Goal: Transaction & Acquisition: Purchase product/service

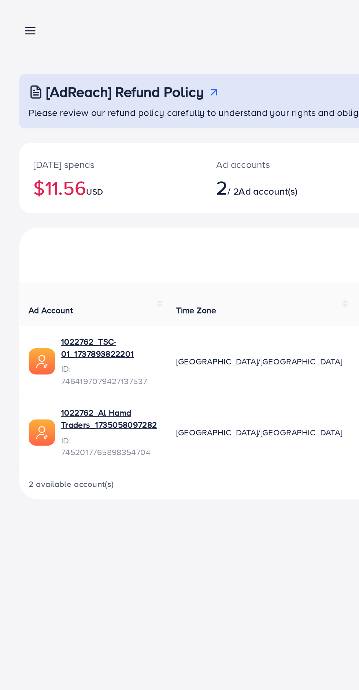
click at [19, 19] on line at bounding box center [19, 19] width 6 height 0
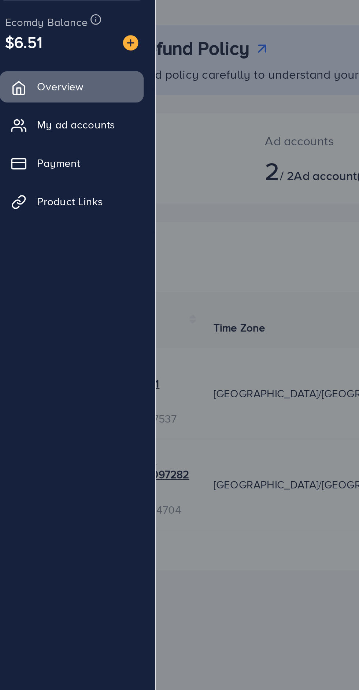
click at [69, 52] on img at bounding box center [67, 53] width 7 height 7
click at [68, 68] on link "Overview" at bounding box center [39, 74] width 69 height 15
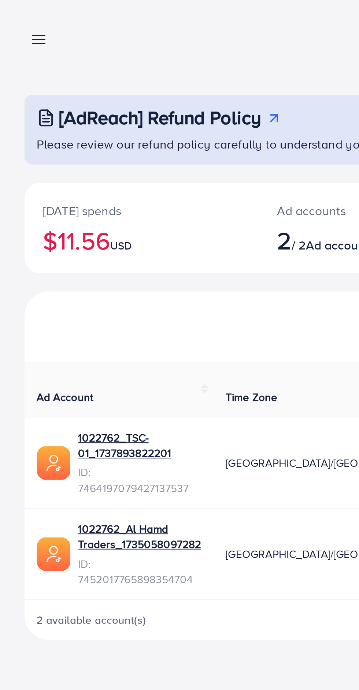
click at [18, 21] on line at bounding box center [19, 21] width 6 height 0
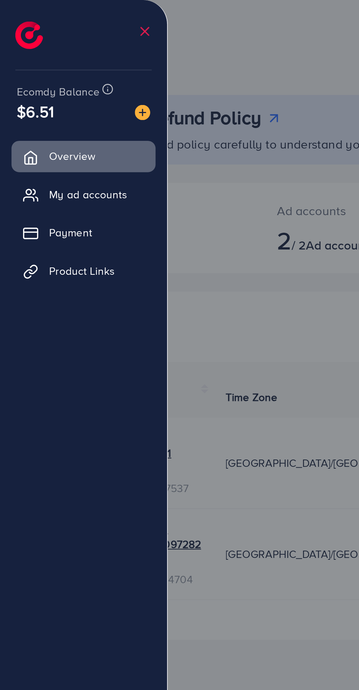
click at [65, 55] on img at bounding box center [67, 53] width 7 height 7
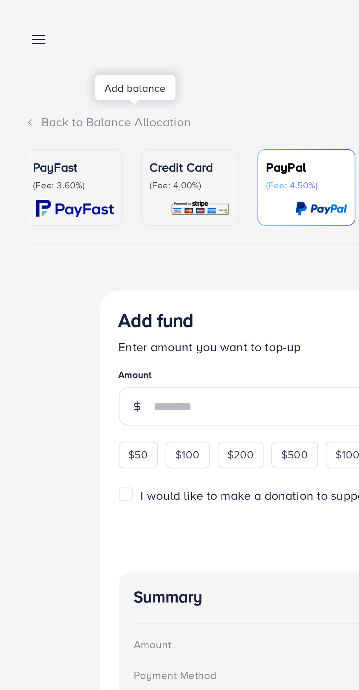
click at [41, 88] on p "(Fee: 3.60%)" at bounding box center [35, 89] width 39 height 6
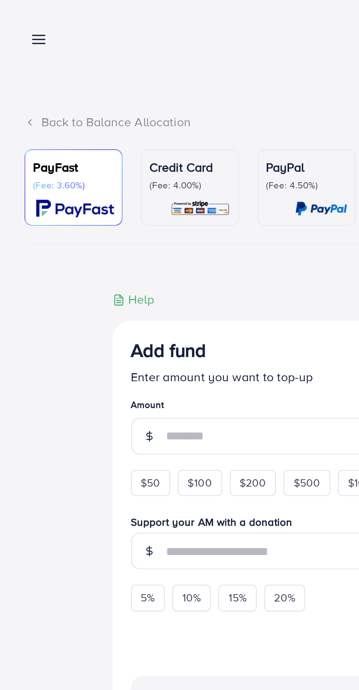
click at [76, 232] on div "$50" at bounding box center [72, 231] width 19 height 12
type input "**"
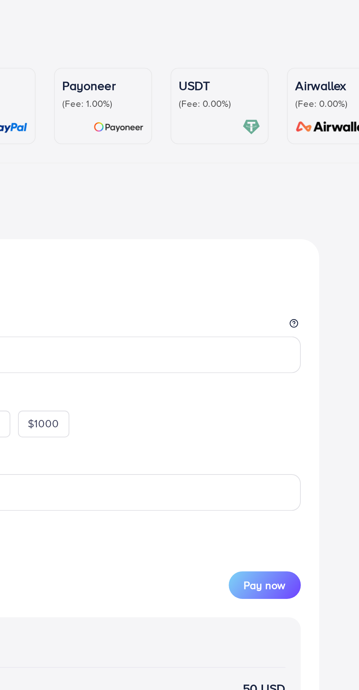
click at [268, 88] on p "(Fee: 0.00%)" at bounding box center [257, 89] width 39 height 6
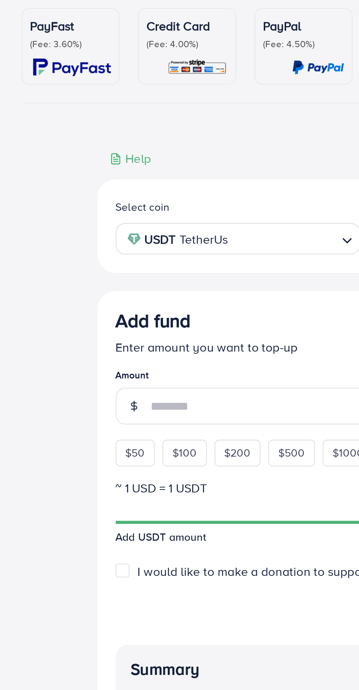
click at [70, 286] on span "$50" at bounding box center [65, 283] width 9 height 7
type input "**"
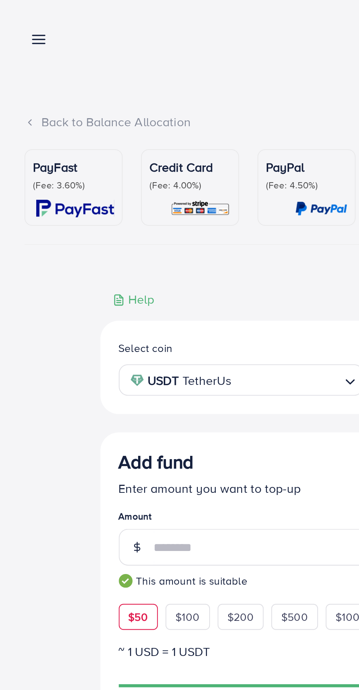
click at [16, 21] on line at bounding box center [19, 21] width 6 height 0
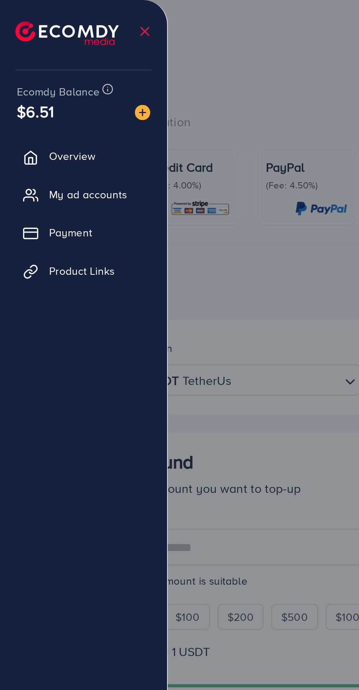
click at [51, 93] on span "My ad accounts" at bounding box center [41, 92] width 37 height 7
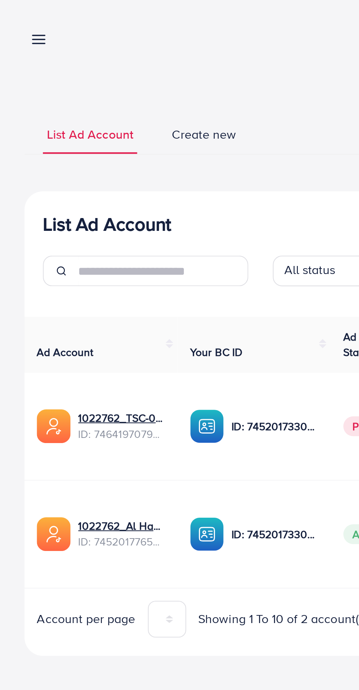
click at [56, 263] on div "1022762_Al Hamd Traders_1735058097282 ID: 7452017765898354704" at bounding box center [48, 255] width 61 height 16
click at [50, 255] on link "1022762_Al Hamd Traders_1735058097282" at bounding box center [58, 251] width 42 height 7
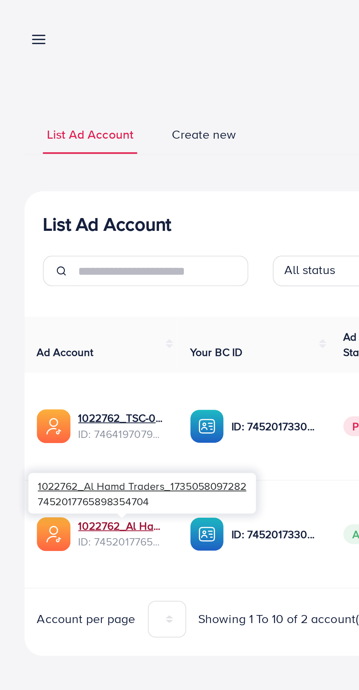
click at [55, 253] on link "1022762_Al Hamd Traders_1735058097282" at bounding box center [58, 251] width 42 height 7
